Goal: Task Accomplishment & Management: Manage account settings

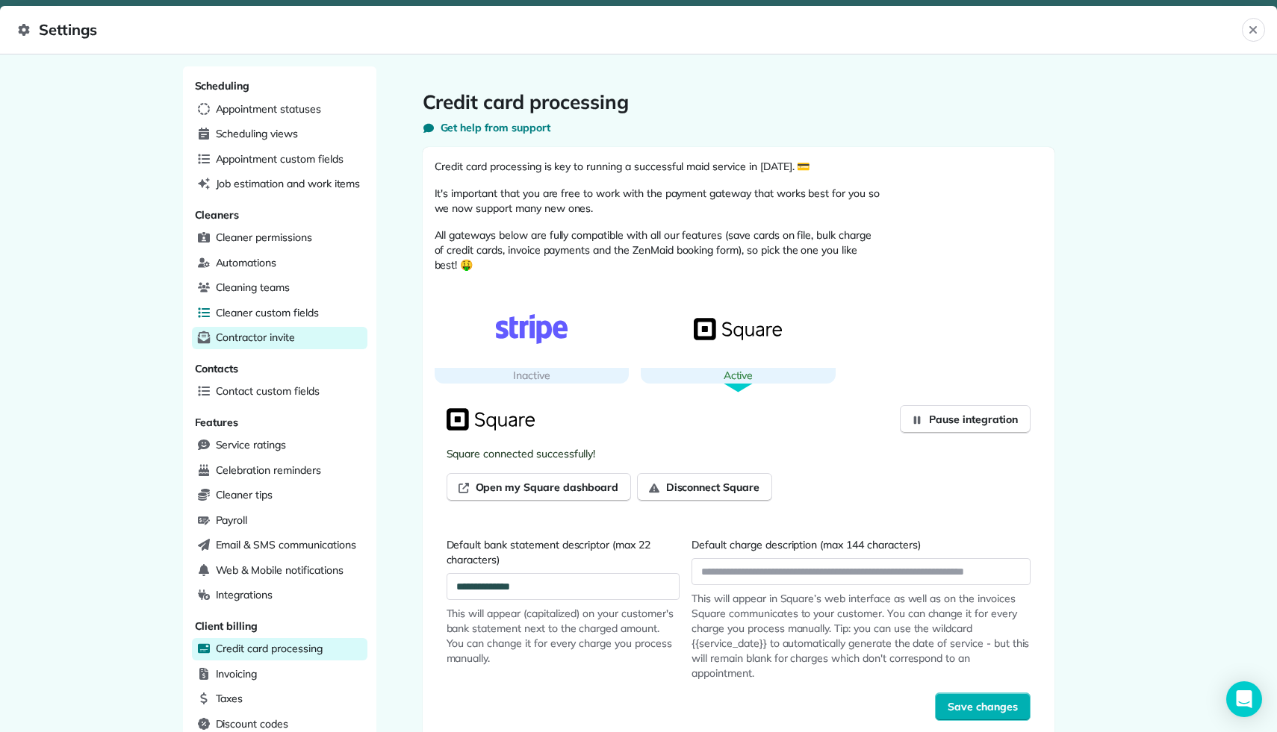
scroll to position [237, 532]
click at [1253, 31] on icon "Close" at bounding box center [1252, 29] width 7 height 7
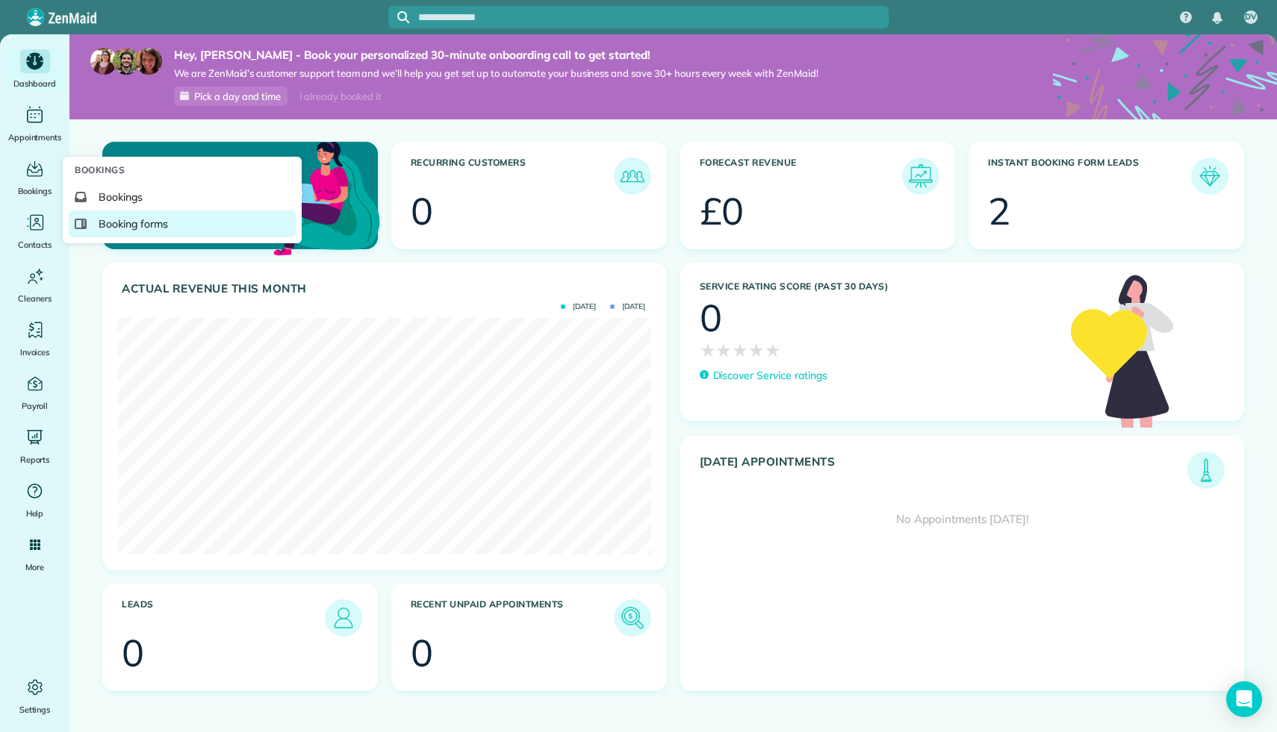
click at [131, 233] on link "Booking forms" at bounding box center [182, 224] width 227 height 27
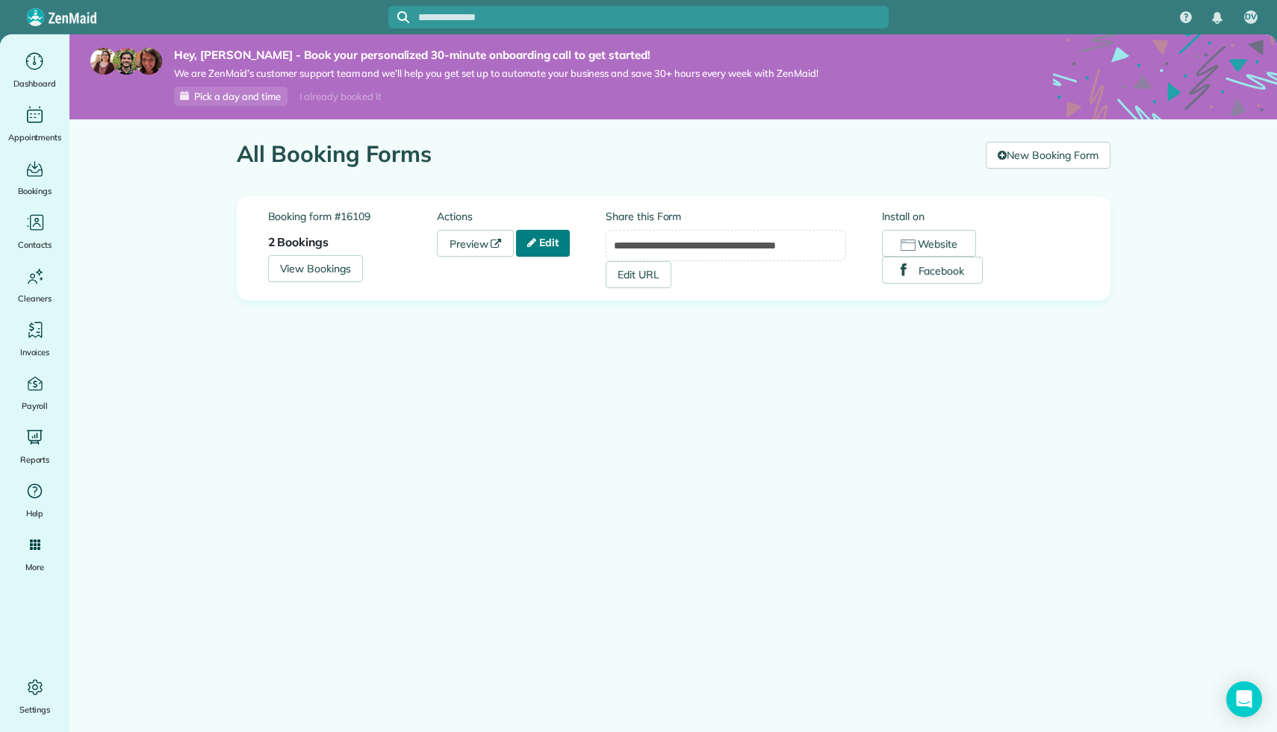
click at [546, 250] on link "Edit" at bounding box center [543, 243] width 54 height 27
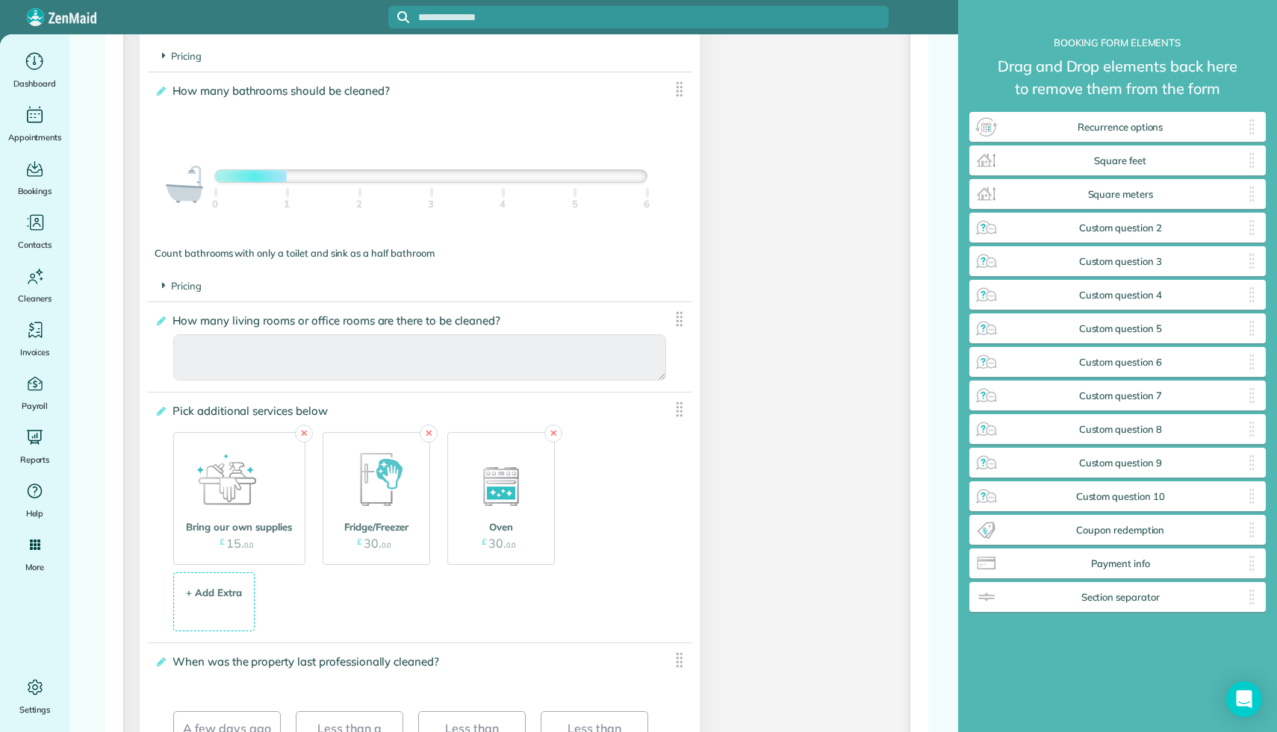
scroll to position [1265, 0]
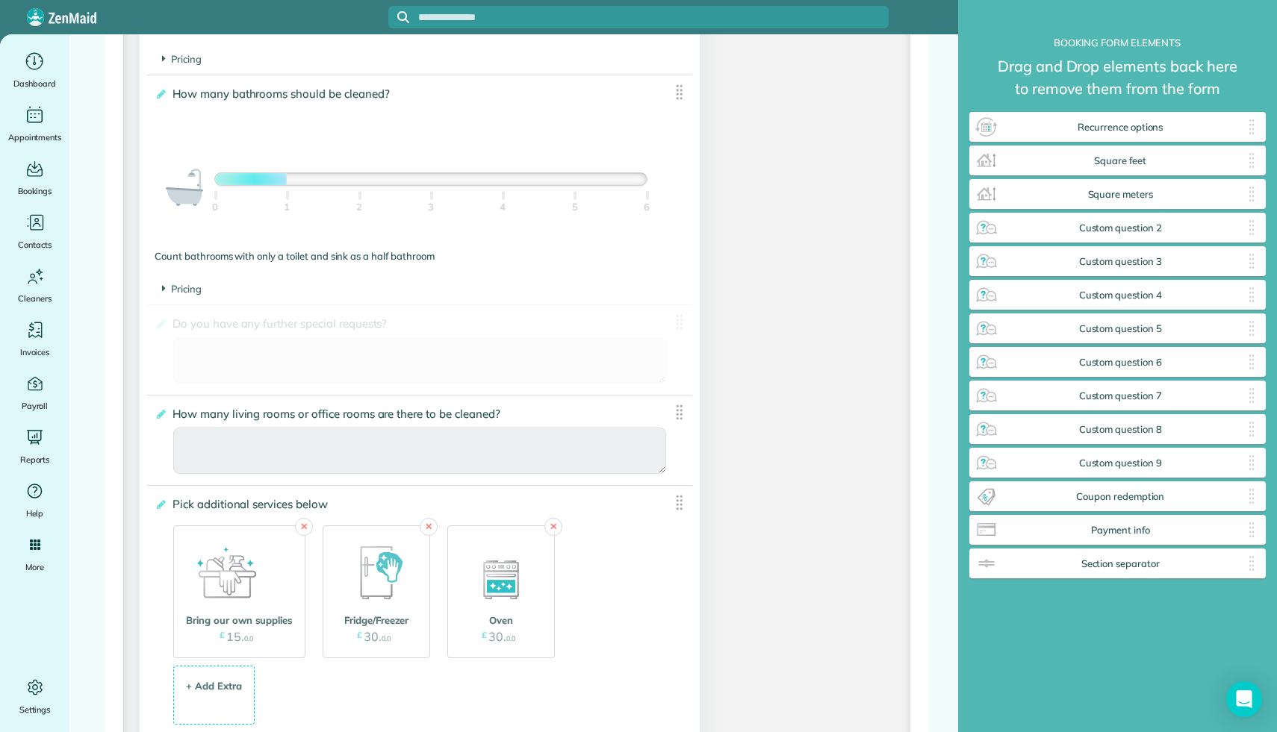
drag, startPoint x: 1254, startPoint y: 497, endPoint x: 665, endPoint y: 204, distance: 658.0
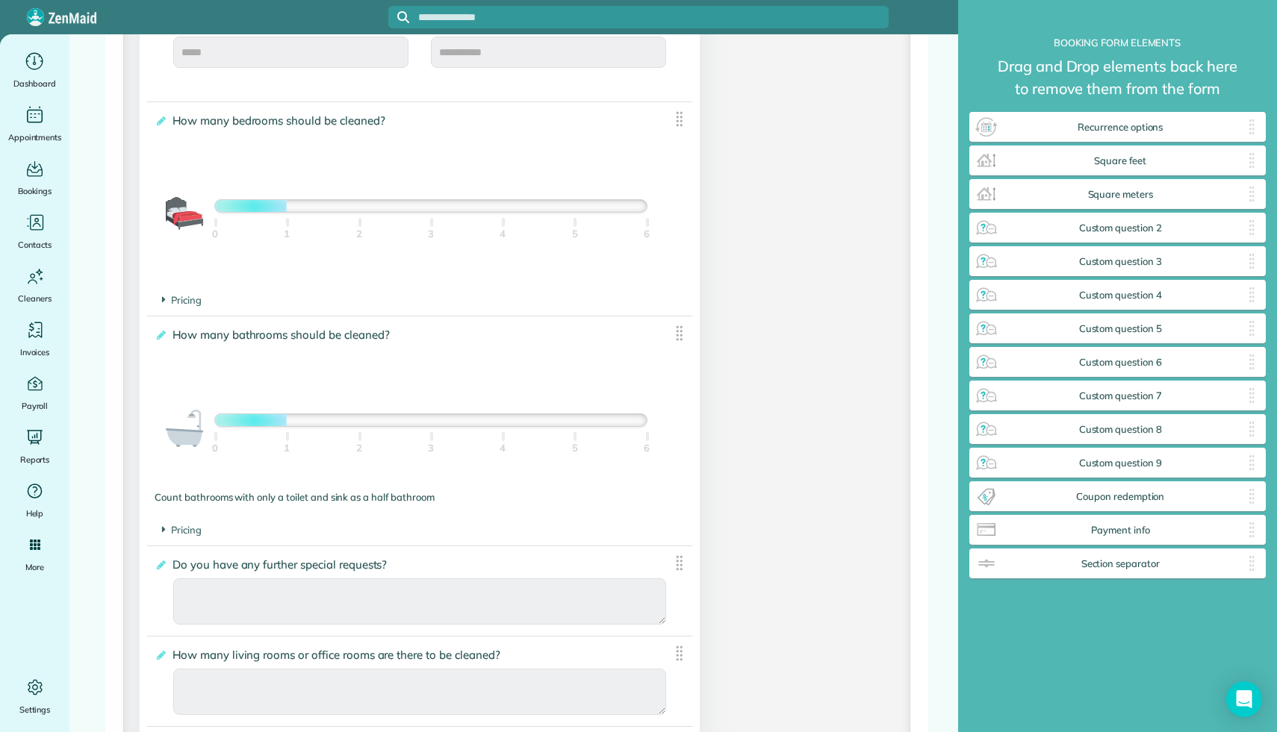
scroll to position [1020, 0]
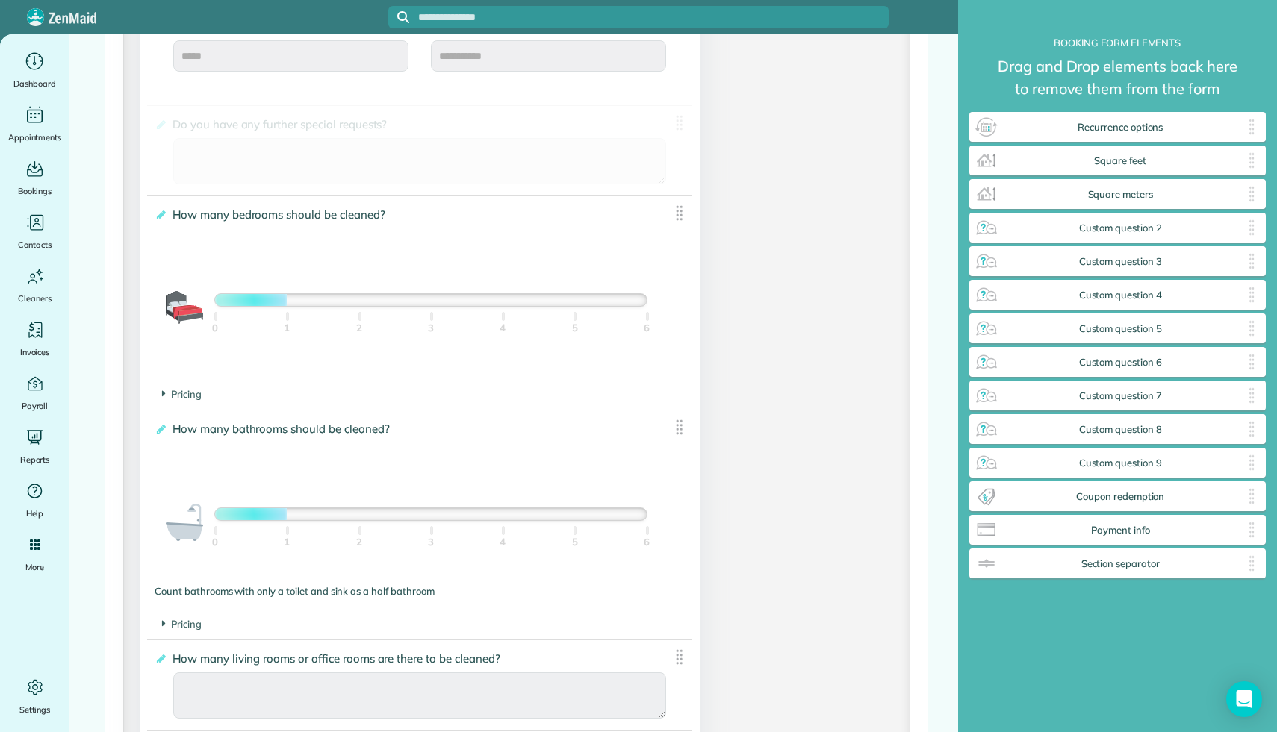
drag, startPoint x: 676, startPoint y: 570, endPoint x: 658, endPoint y: 212, distance: 358.8
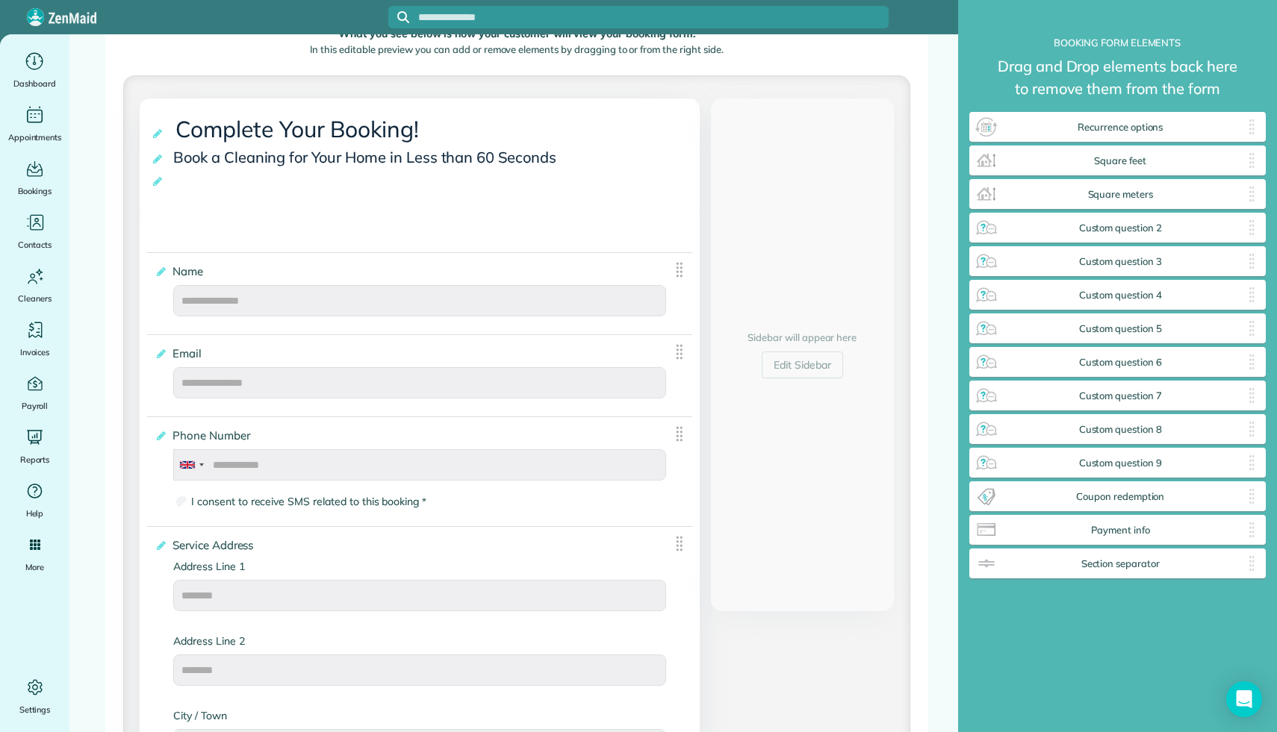
scroll to position [448, 0]
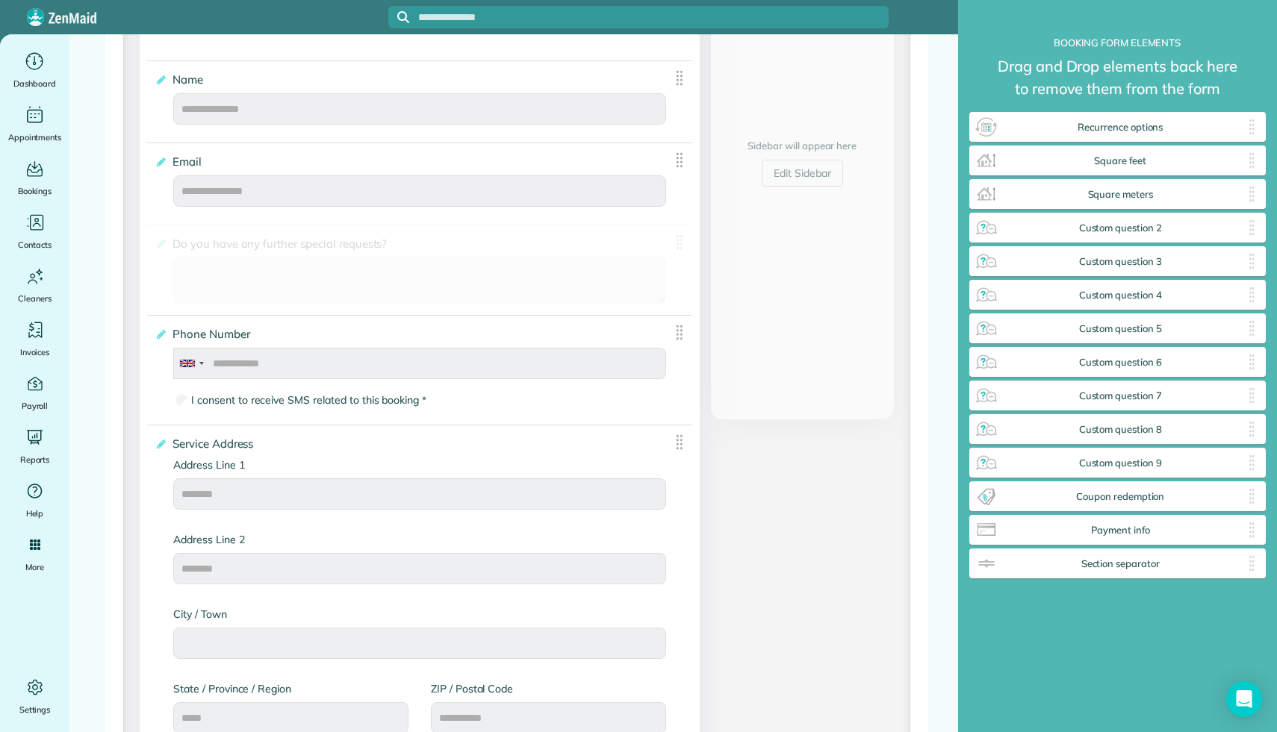
drag, startPoint x: 681, startPoint y: 694, endPoint x: 660, endPoint y: 226, distance: 467.8
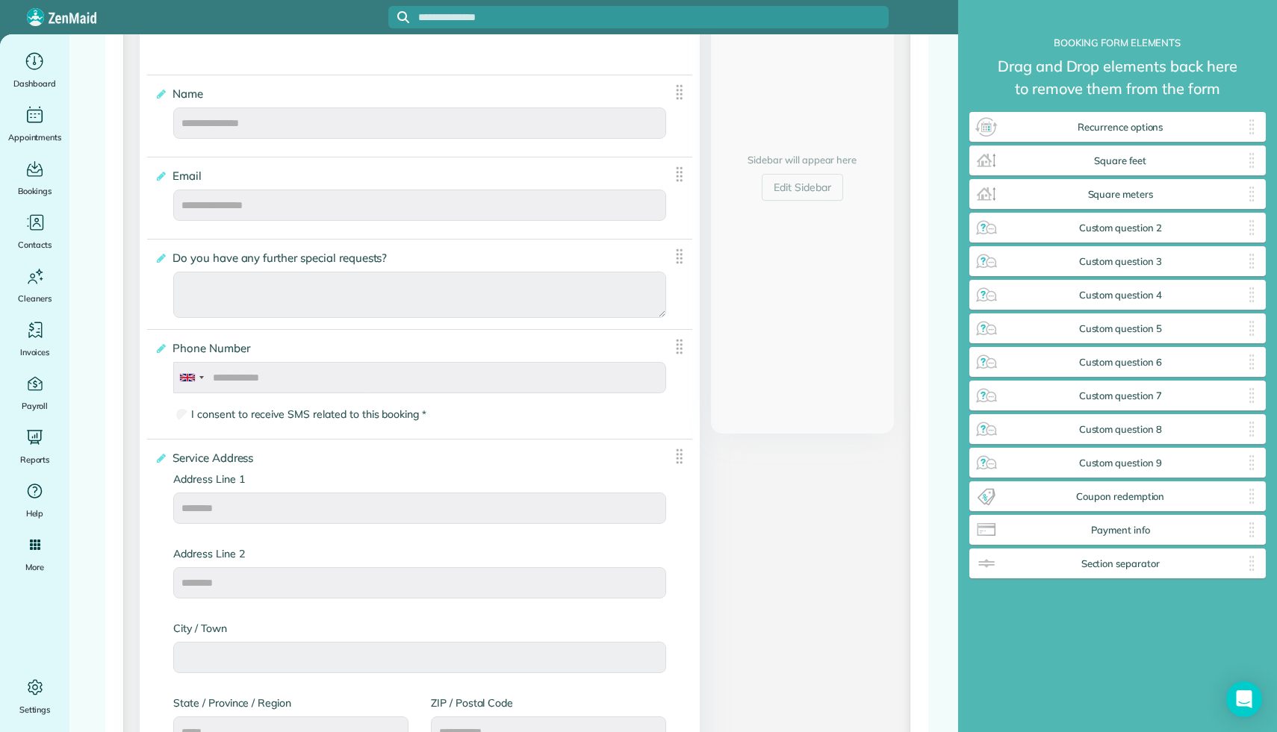
scroll to position [435, 0]
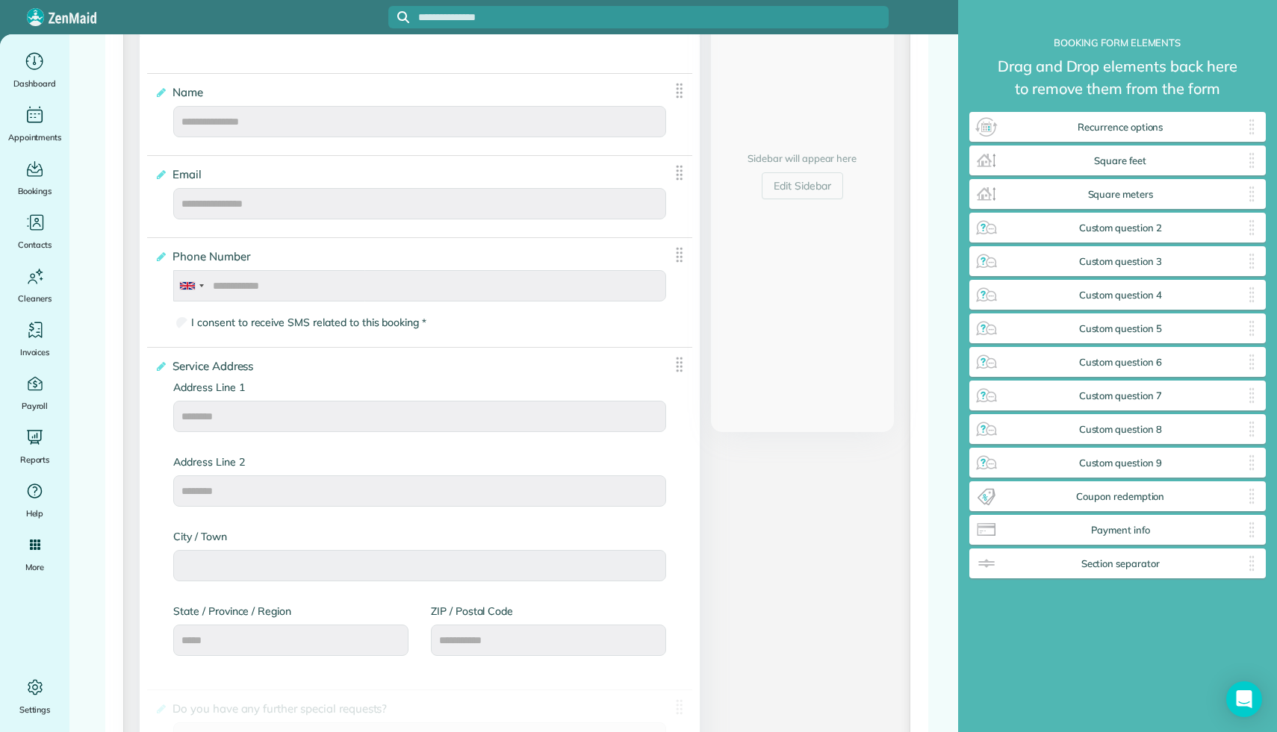
drag, startPoint x: 676, startPoint y: 253, endPoint x: 512, endPoint y: 720, distance: 495.3
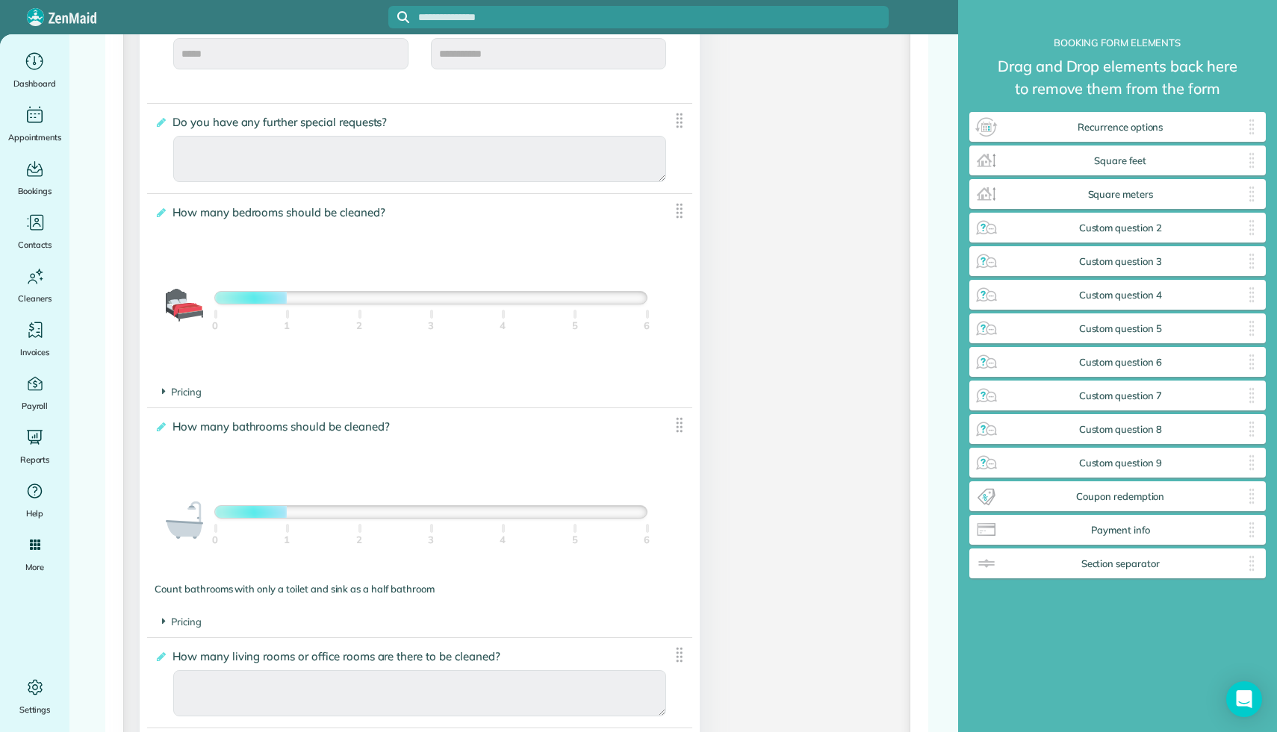
scroll to position [1039, 0]
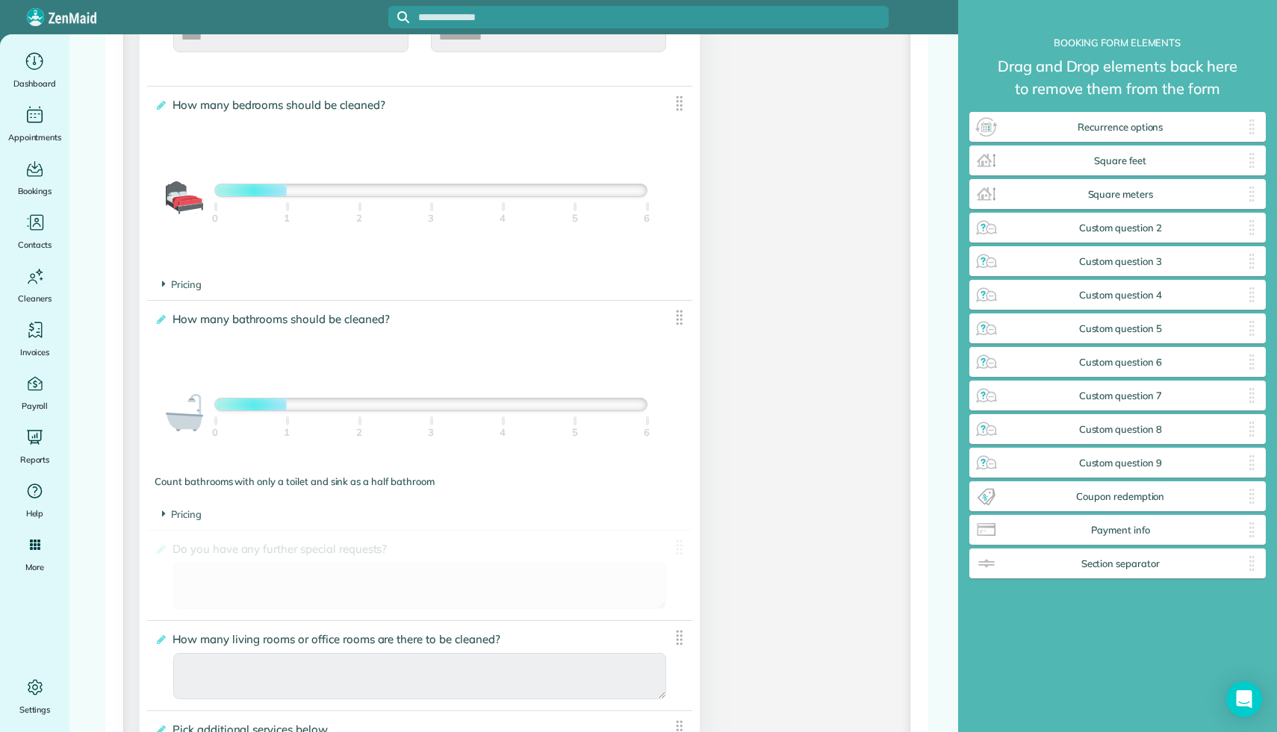
drag, startPoint x: 676, startPoint y: 100, endPoint x: 572, endPoint y: 655, distance: 564.4
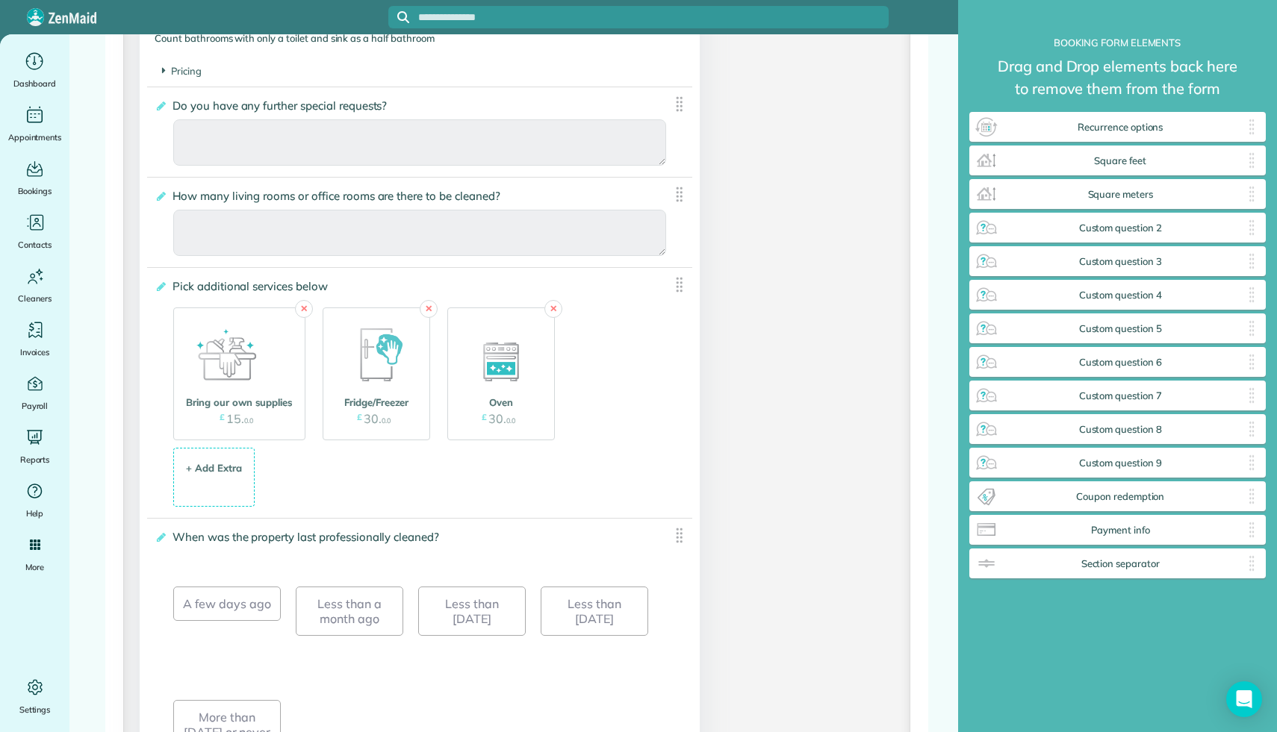
scroll to position [1481, 0]
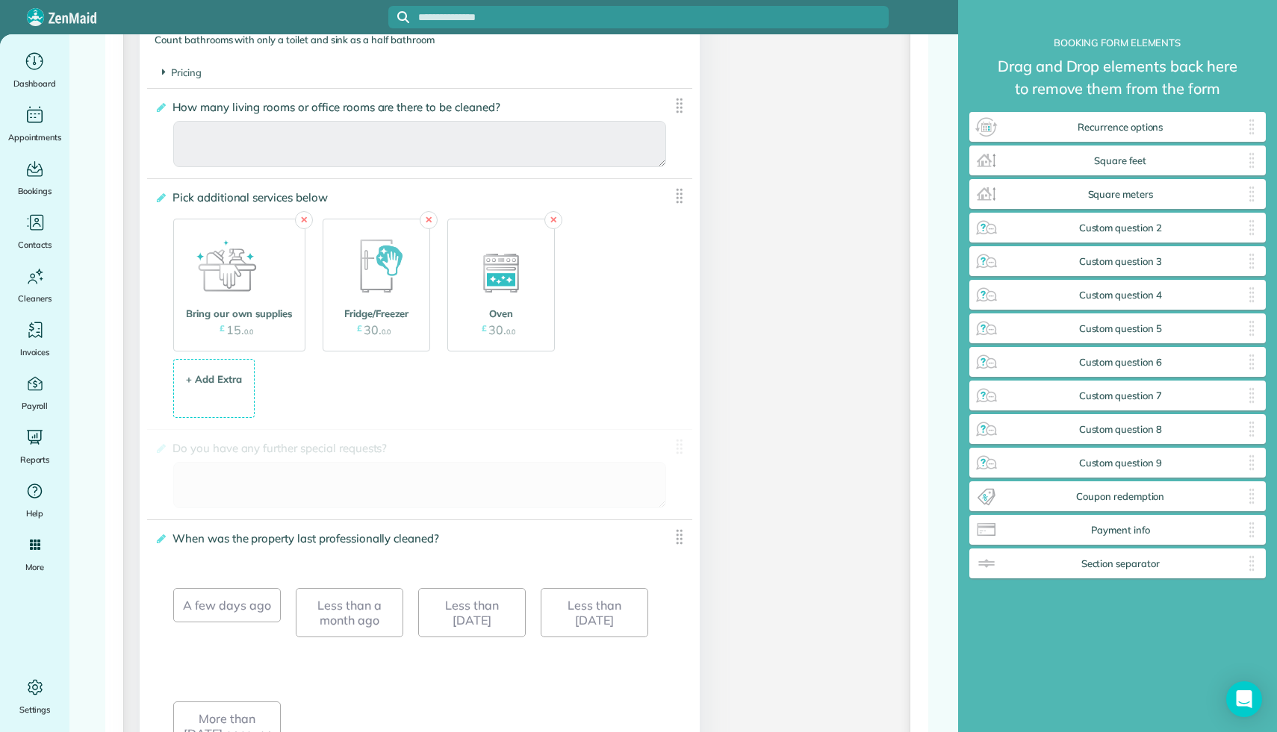
drag, startPoint x: 678, startPoint y: 113, endPoint x: 583, endPoint y: 557, distance: 453.5
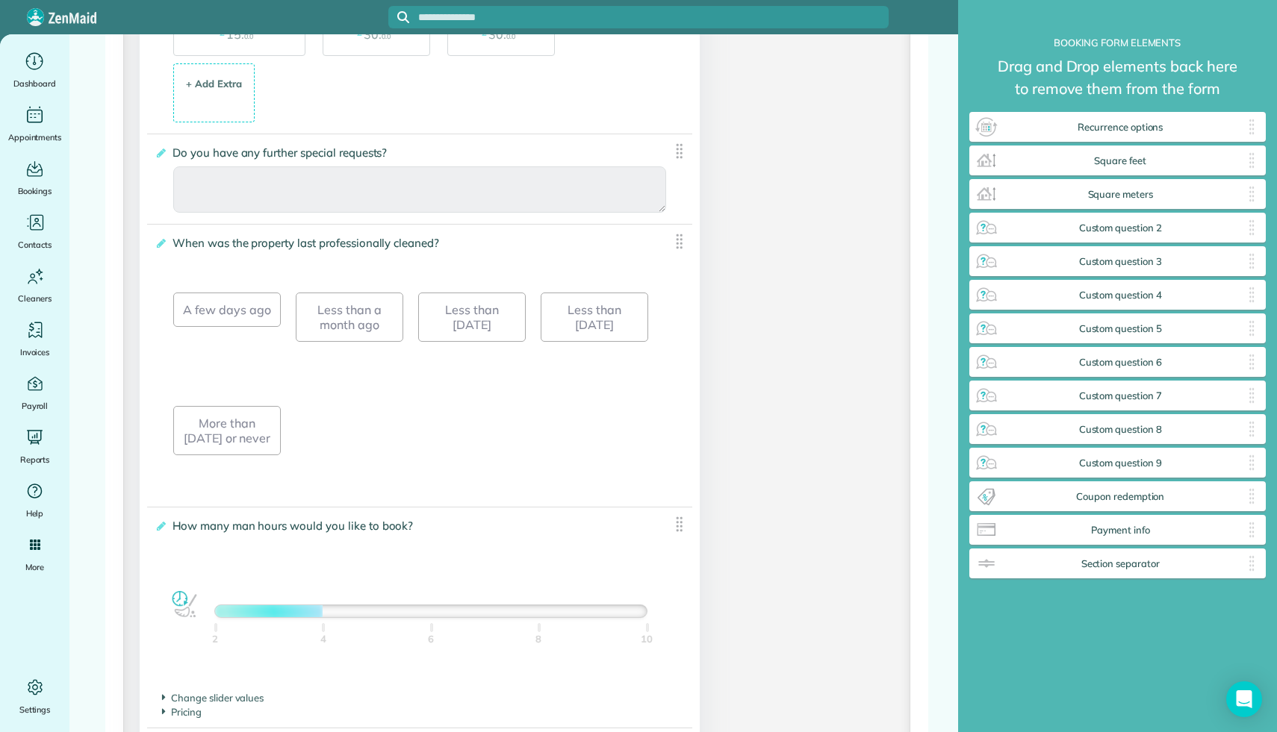
scroll to position [1779, 0]
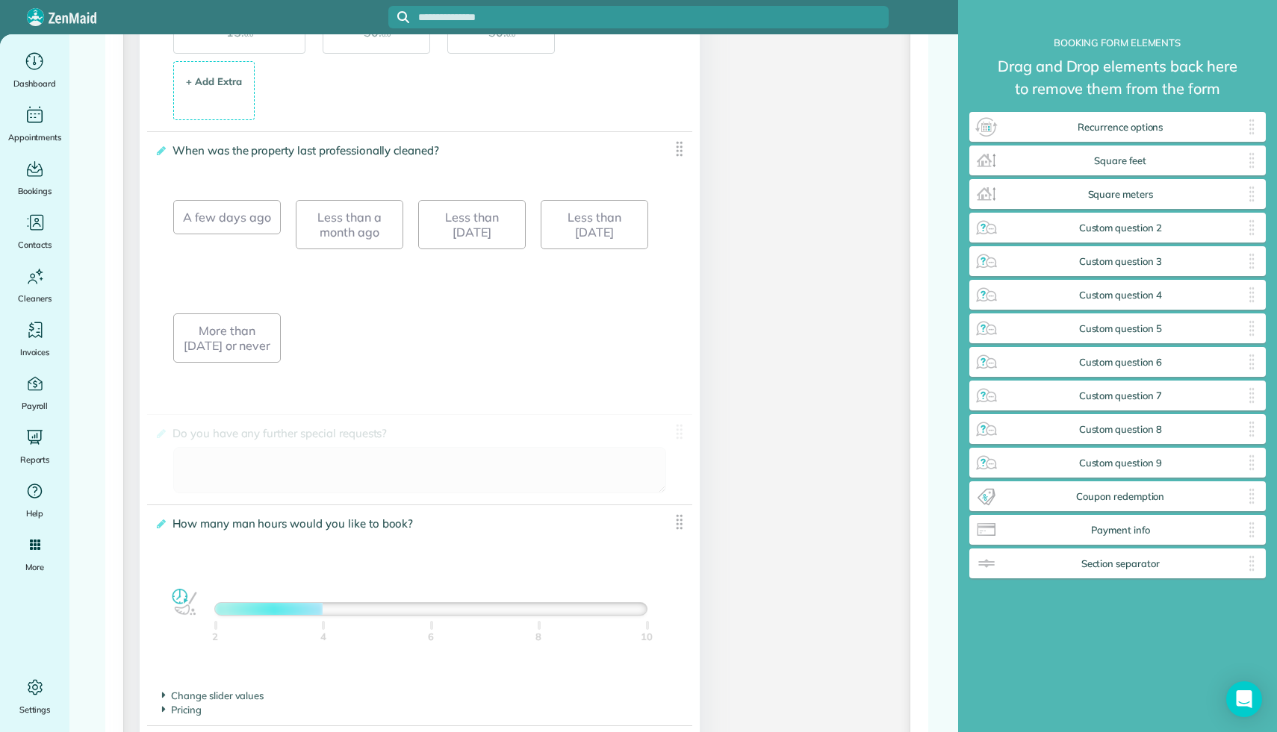
drag, startPoint x: 682, startPoint y: 154, endPoint x: 646, endPoint y: 602, distance: 450.1
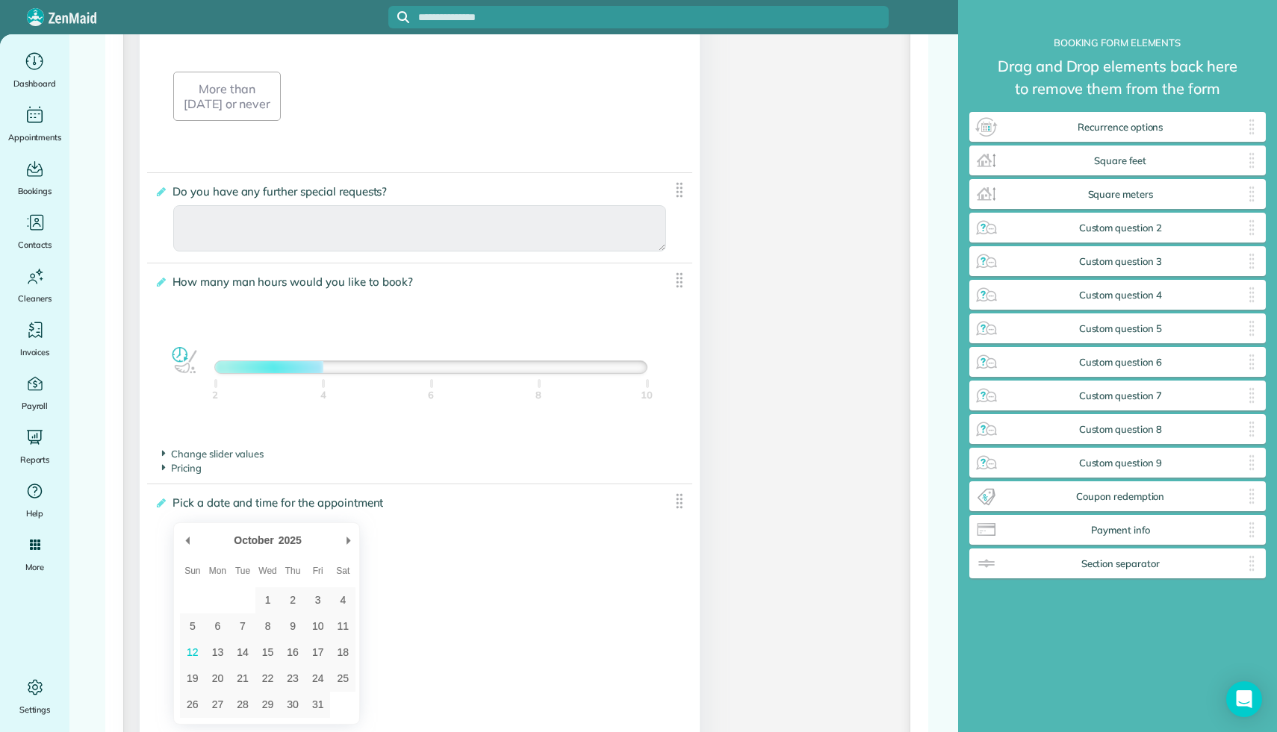
scroll to position [2027, 0]
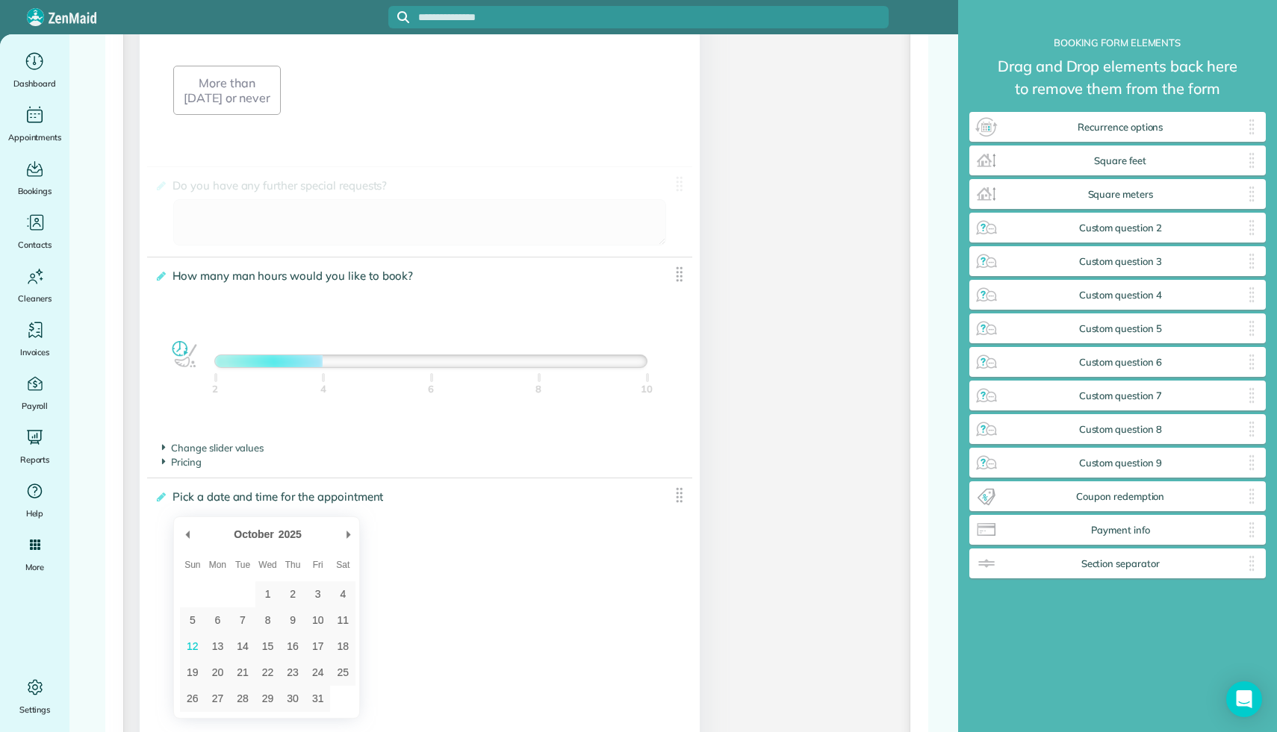
drag, startPoint x: 682, startPoint y: 186, endPoint x: 676, endPoint y: 191, distance: 7.9
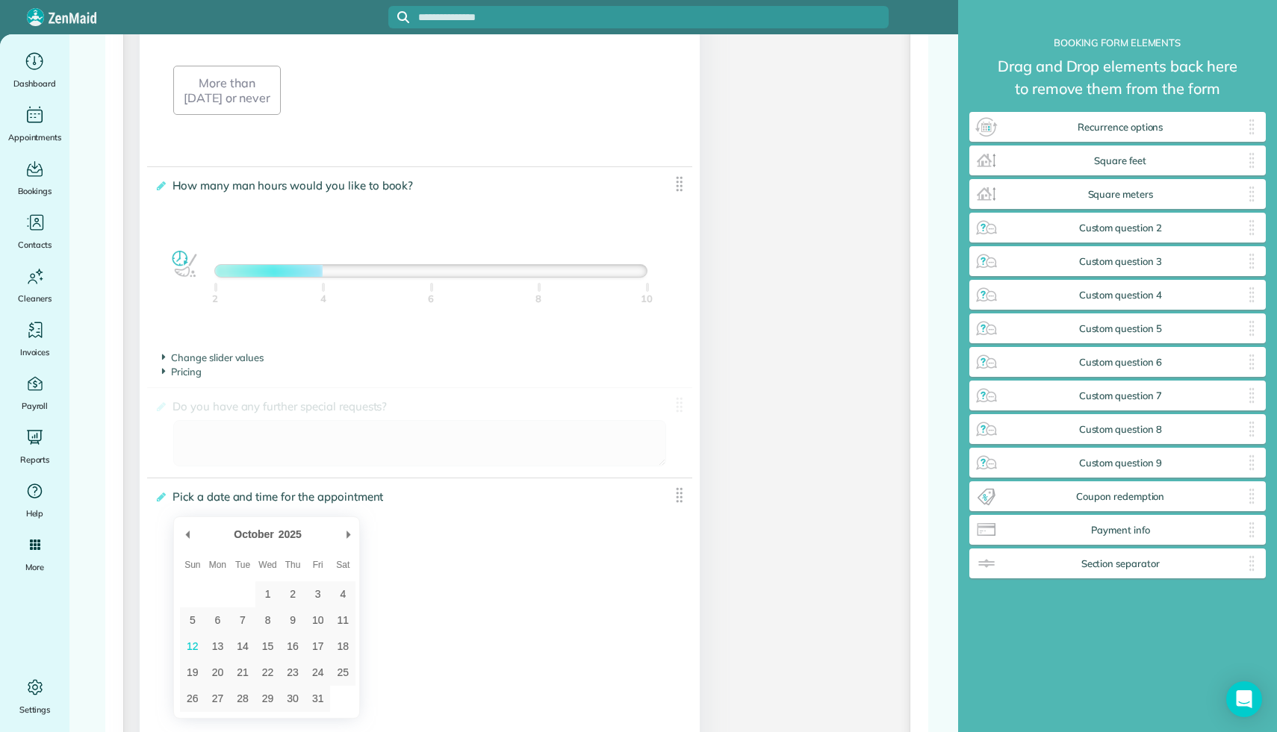
drag, startPoint x: 687, startPoint y: 187, endPoint x: 676, endPoint y: 435, distance: 248.1
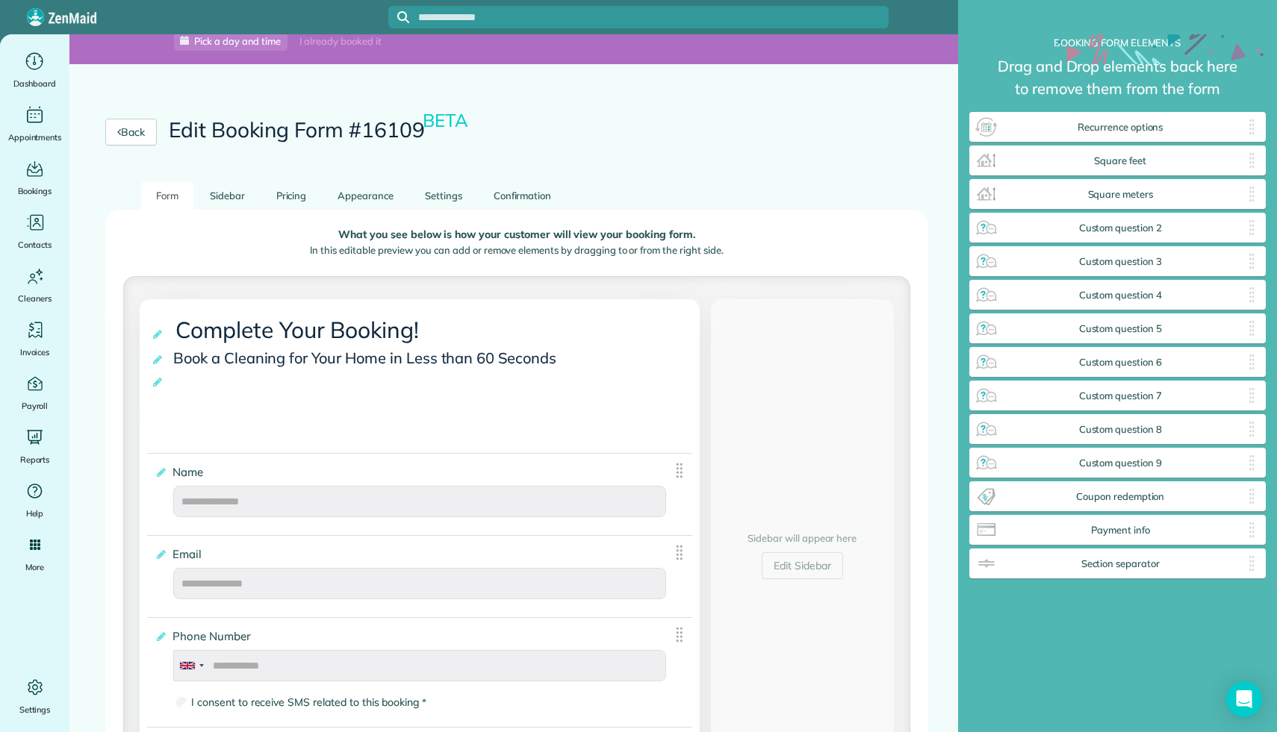
scroll to position [0, 0]
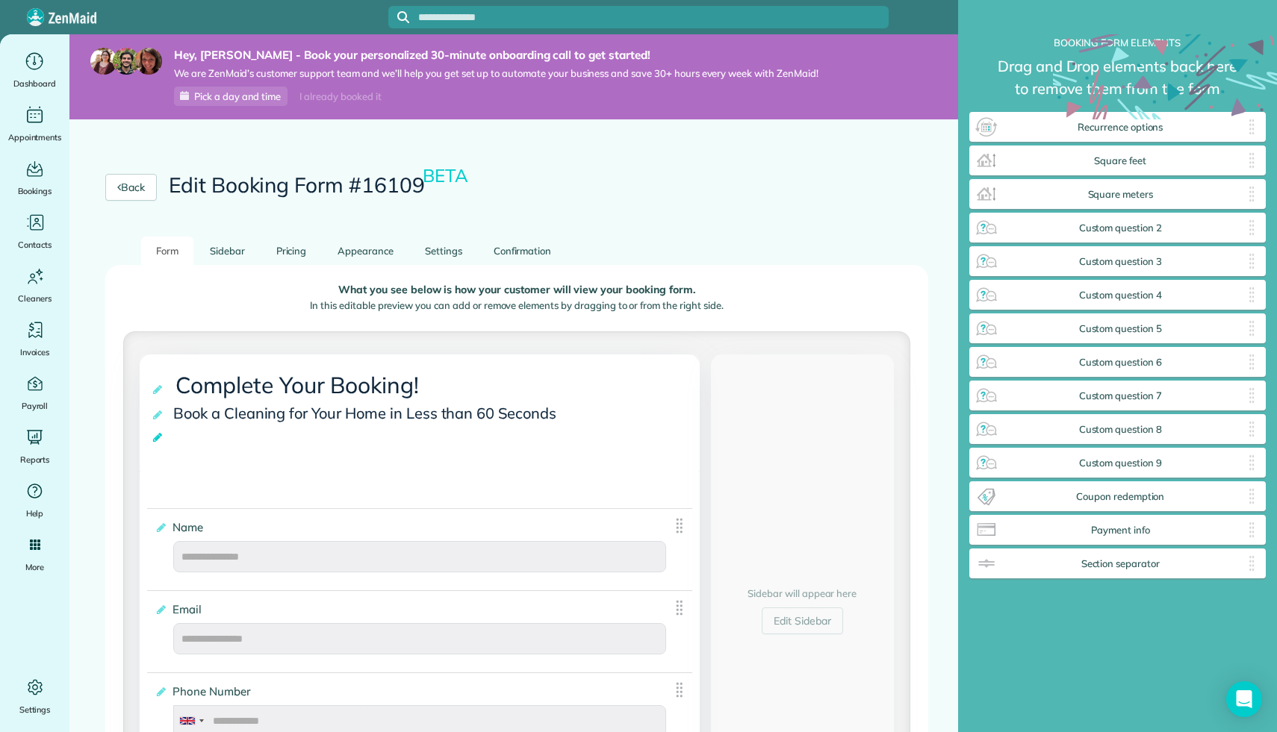
click at [157, 437] on icon at bounding box center [158, 437] width 15 height 10
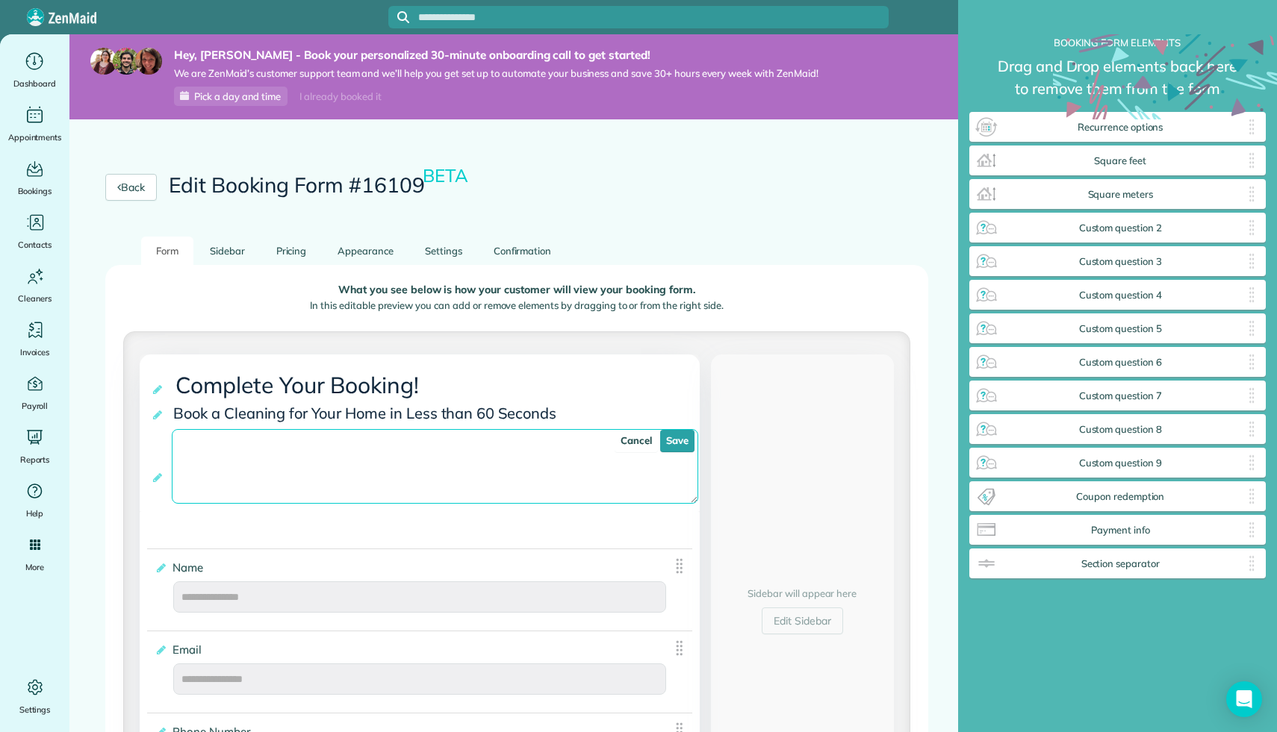
click at [234, 433] on textarea at bounding box center [435, 466] width 526 height 75
type textarea "**********"
click at [676, 328] on div "What you see below is how your customer will view your booking form. In this ed…" at bounding box center [516, 301] width 787 height 60
click at [680, 438] on link "Save" at bounding box center [677, 441] width 34 height 22
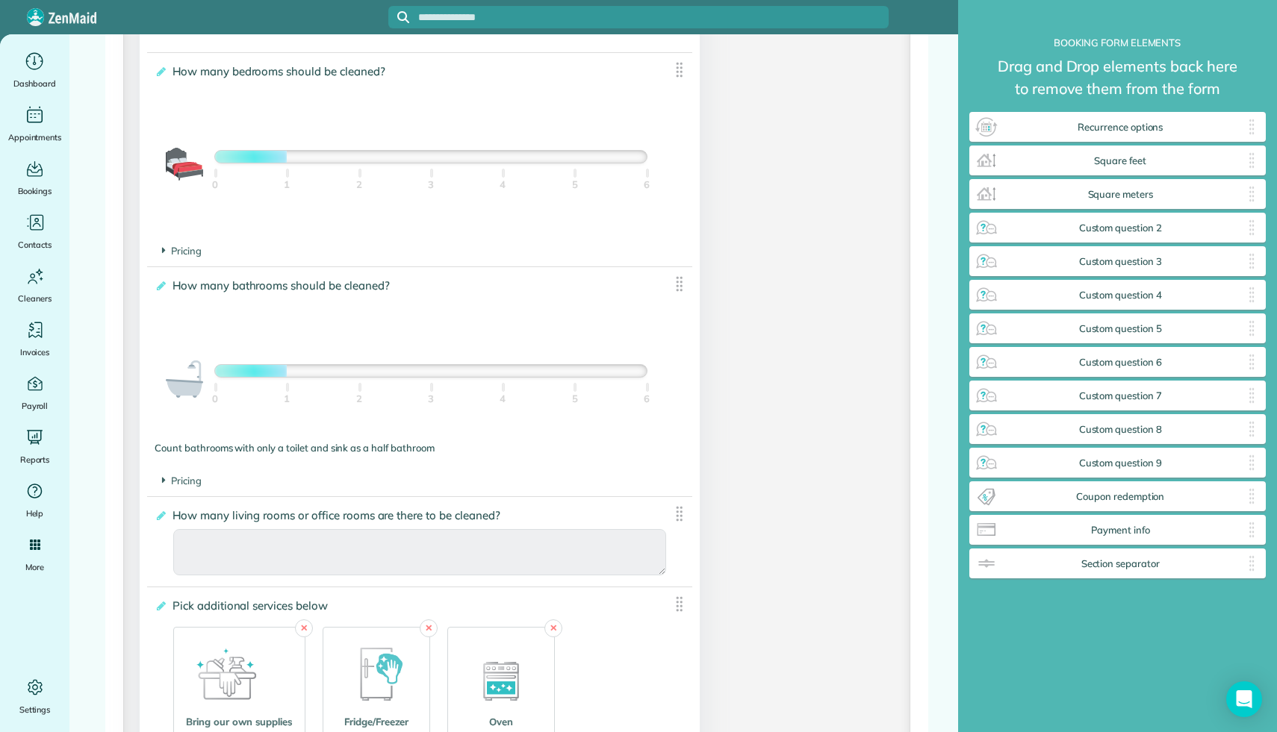
scroll to position [2714, 0]
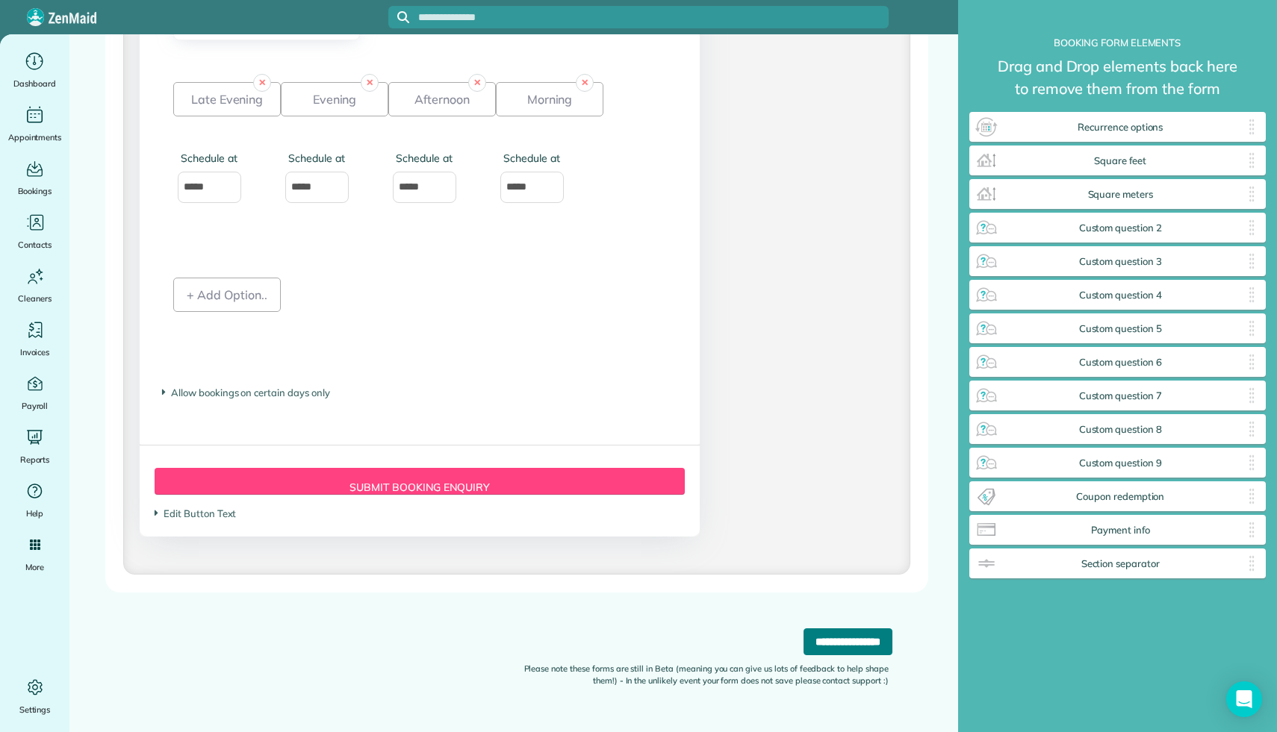
click at [820, 650] on input "**********" at bounding box center [847, 642] width 89 height 27
